Goal: Find specific page/section: Find specific page/section

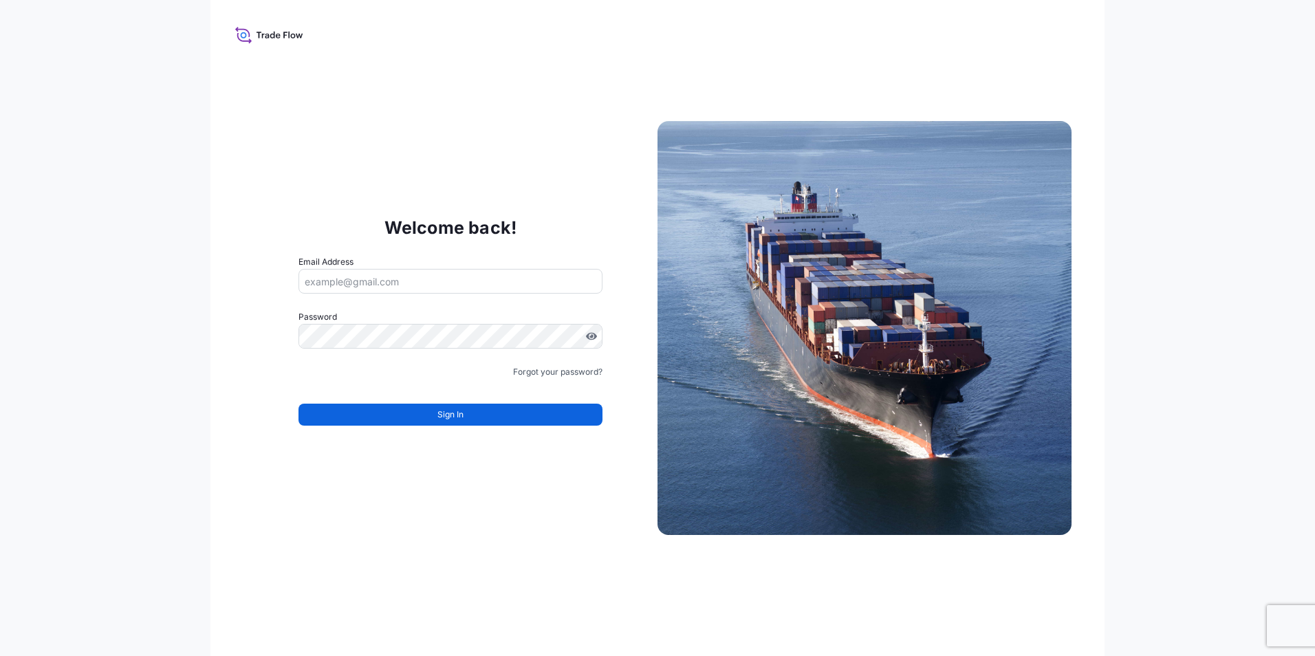
click at [360, 270] on input "Email Address" at bounding box center [451, 281] width 304 height 25
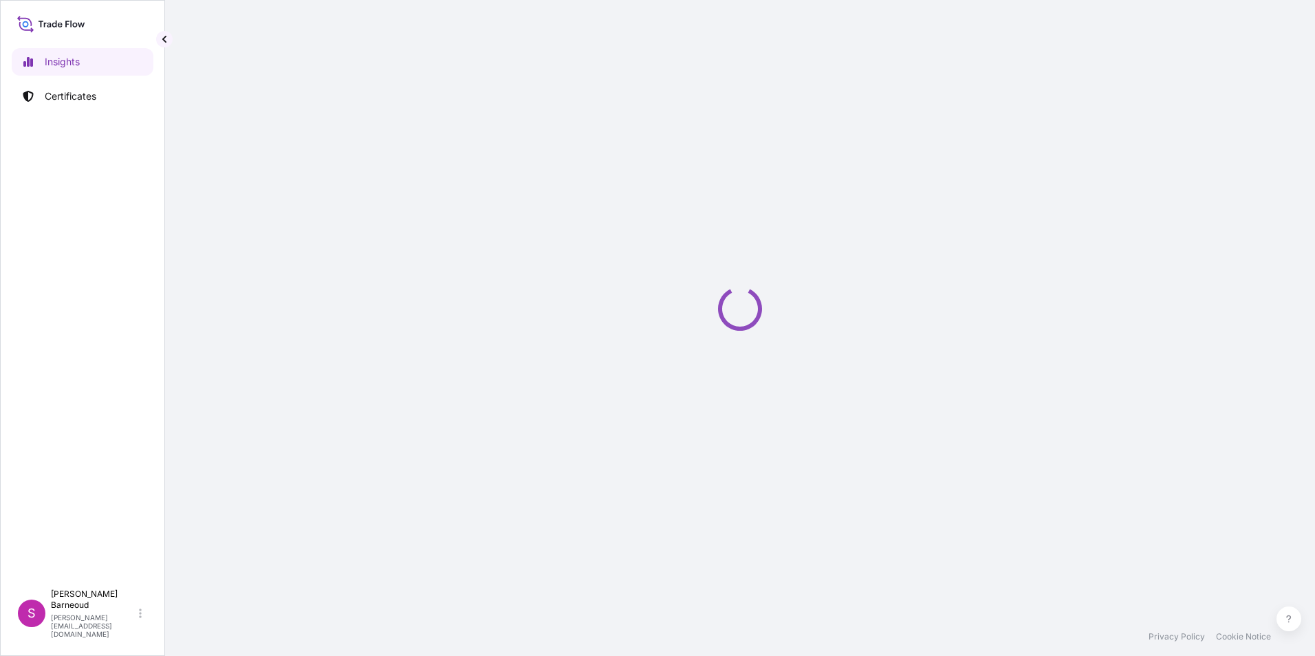
select select "2025"
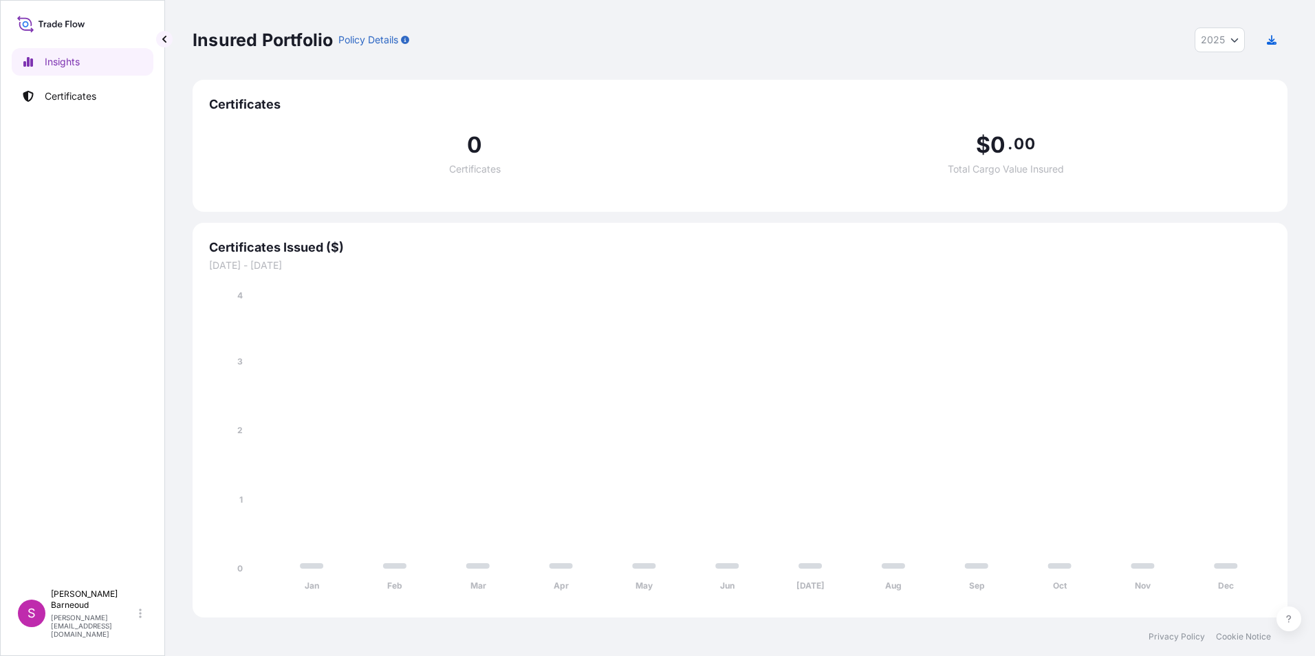
drag, startPoint x: 65, startPoint y: 79, endPoint x: 79, endPoint y: 93, distance: 19.9
click at [65, 79] on div "Insights Certificates" at bounding box center [83, 309] width 142 height 547
click at [79, 93] on p "Certificates" at bounding box center [71, 96] width 52 height 14
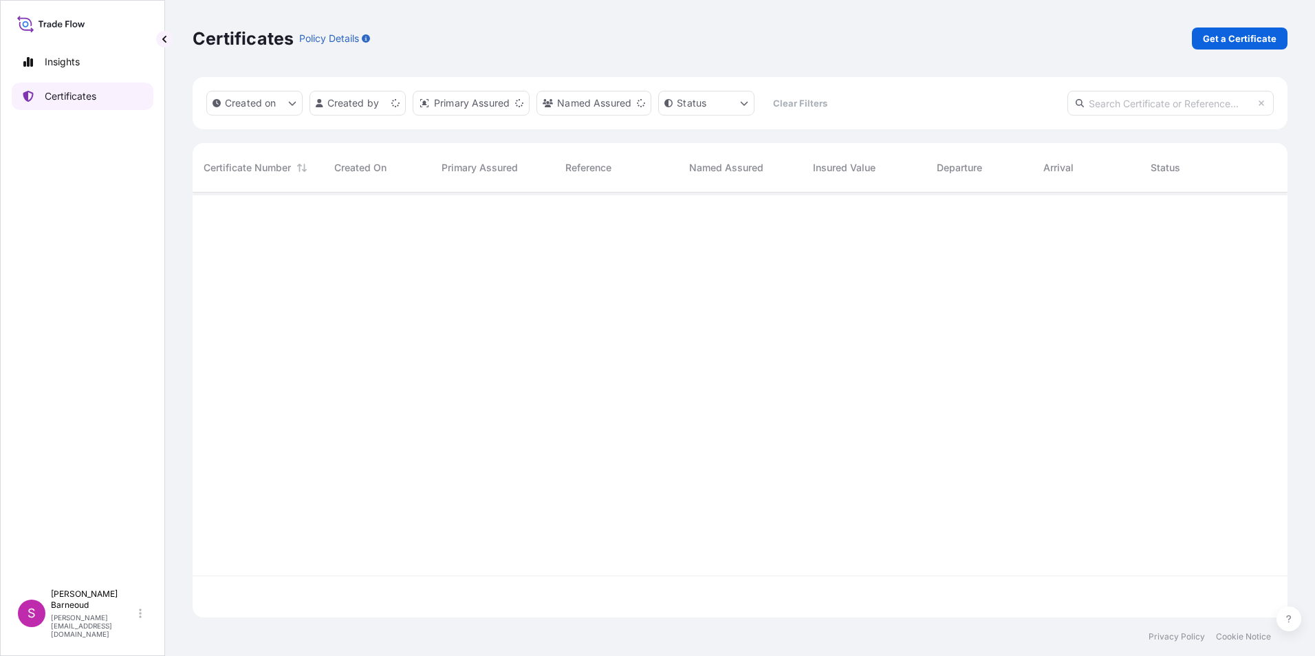
scroll to position [422, 1085]
